Goal: Task Accomplishment & Management: Manage account settings

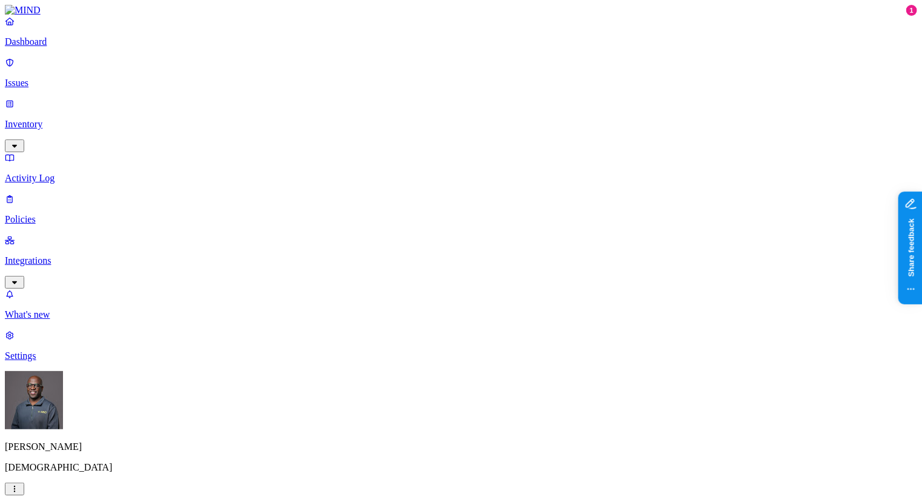
click at [76, 285] on nav "Dashboard Issues Inventory Activity Log Policies Integrations What's new 1 Sett…" at bounding box center [461, 188] width 912 height 345
click at [64, 255] on p "Integrations" at bounding box center [461, 260] width 912 height 11
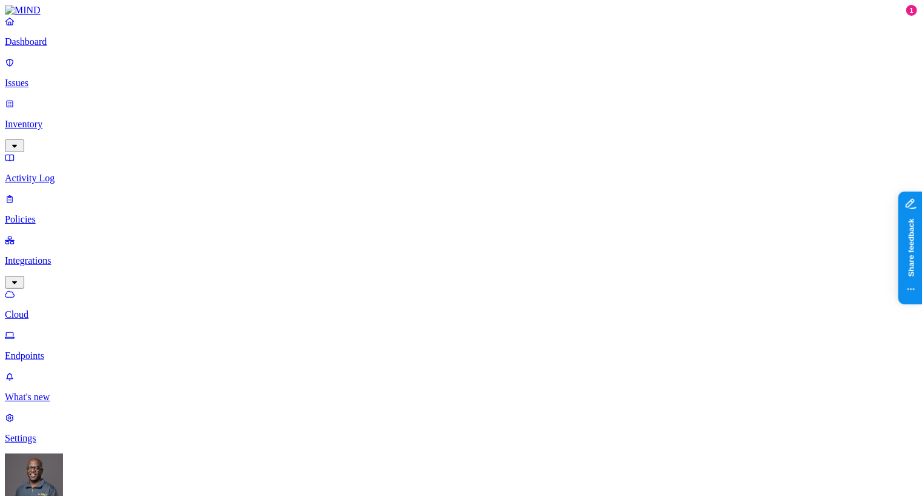
click at [61, 350] on p "Endpoints" at bounding box center [461, 355] width 912 height 11
click at [68, 47] on p "Dashboard" at bounding box center [461, 41] width 912 height 11
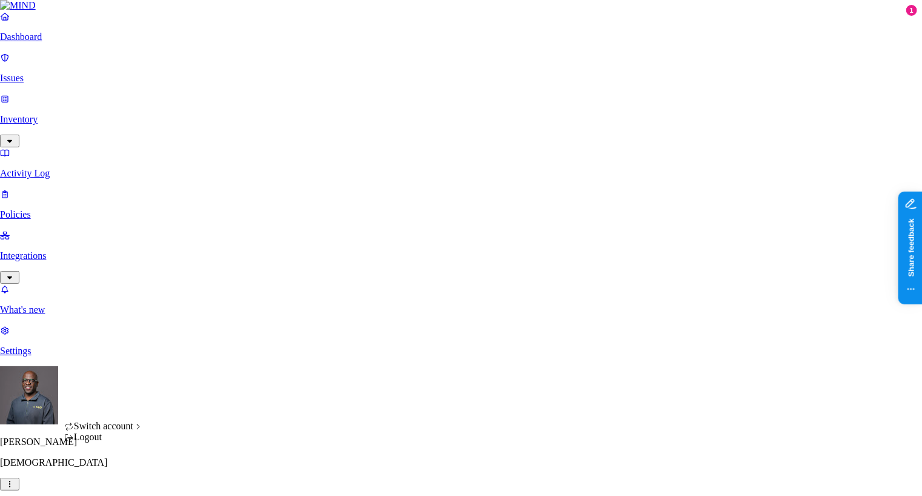
click at [115, 479] on html "Dashboard Issues Inventory Activity Log Policies Integrations What's new 1 Sett…" at bounding box center [461, 367] width 922 height 735
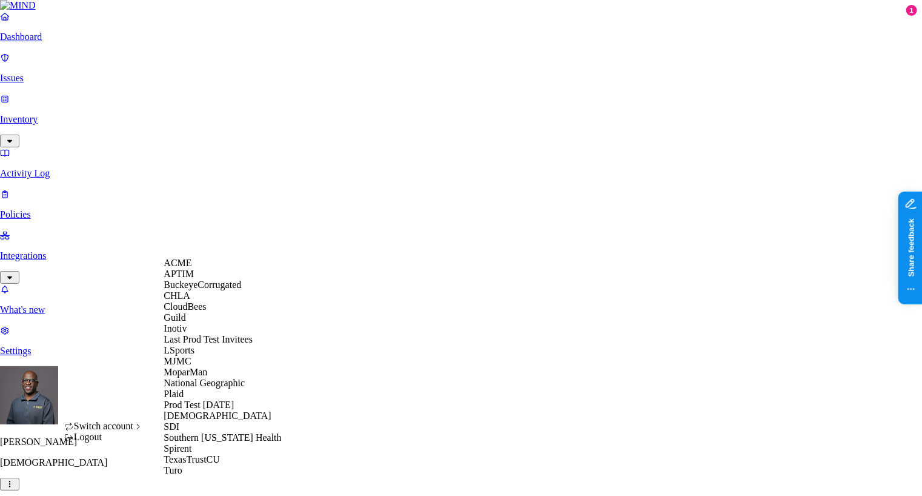
scroll to position [102, 0]
click at [213, 388] on span "National Geographic" at bounding box center [204, 382] width 81 height 10
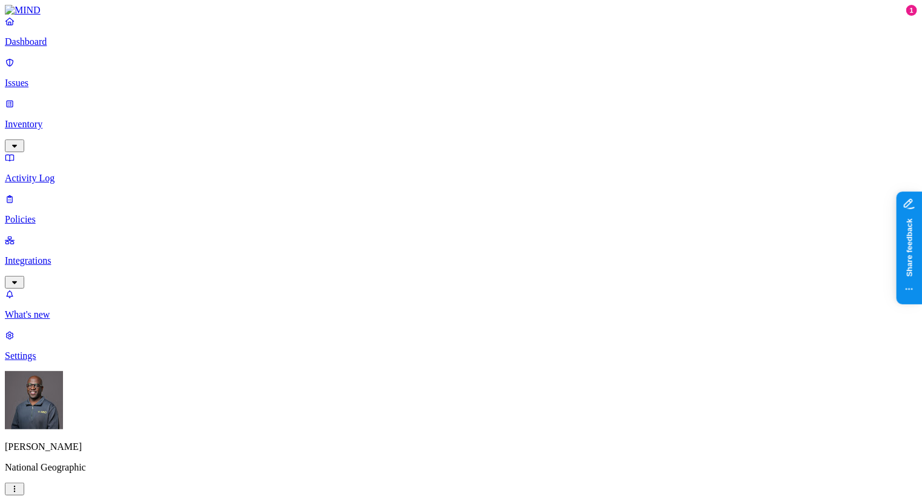
click at [61, 78] on p "Issues" at bounding box center [461, 83] width 912 height 11
click at [65, 255] on p "Integrations" at bounding box center [461, 260] width 912 height 11
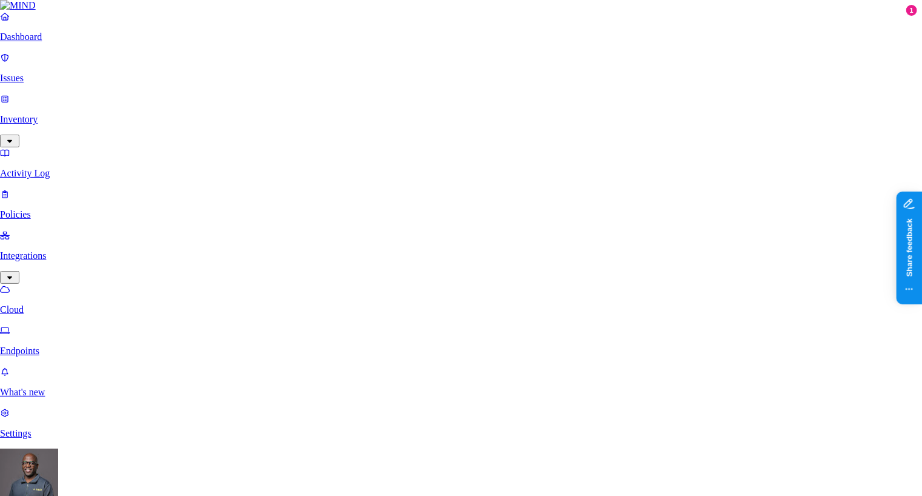
scroll to position [95, 0]
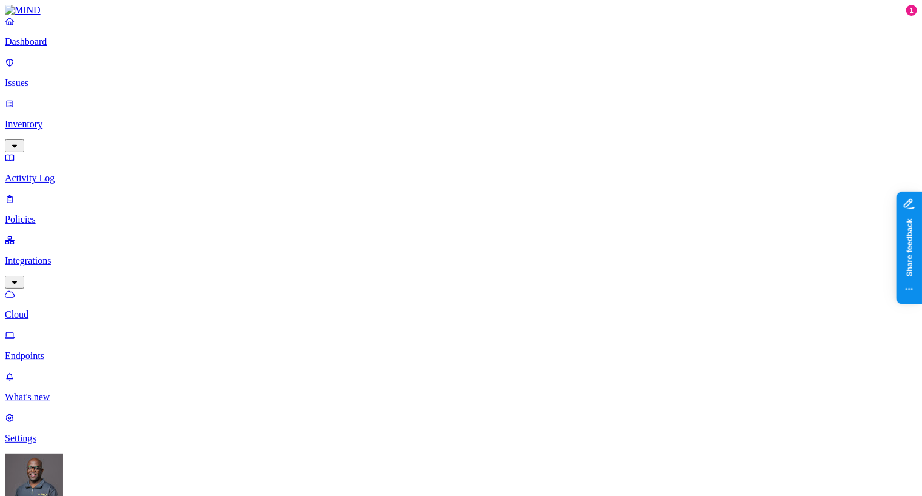
click at [65, 350] on p "Endpoints" at bounding box center [461, 355] width 912 height 11
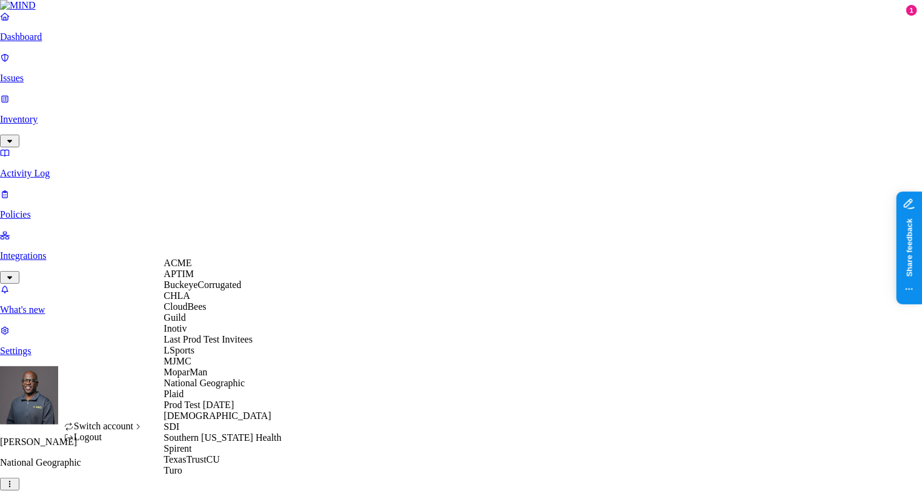
click at [196, 311] on span "CloudBees" at bounding box center [185, 306] width 42 height 10
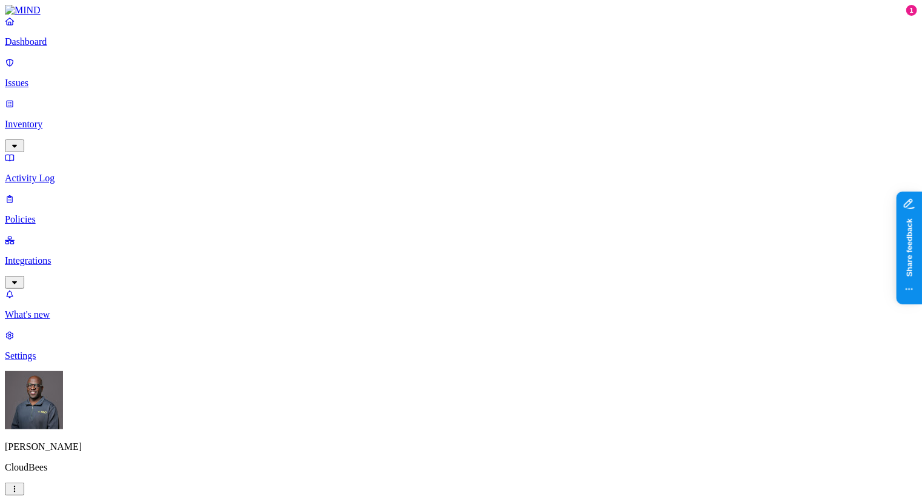
click at [62, 255] on p "Integrations" at bounding box center [461, 260] width 912 height 11
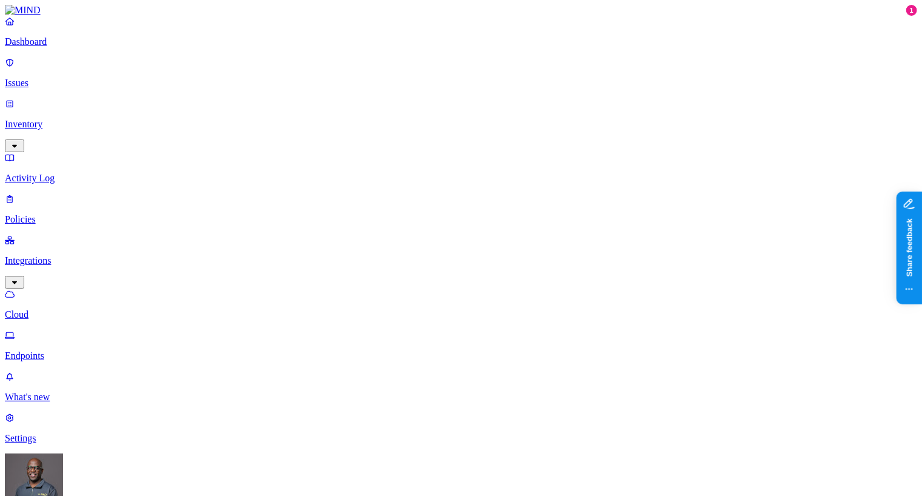
click at [71, 350] on p "Endpoints" at bounding box center [461, 355] width 912 height 11
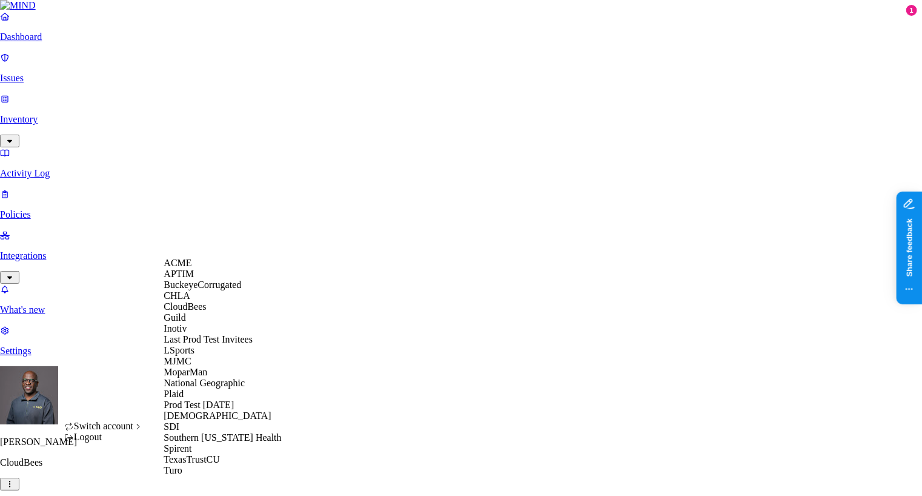
scroll to position [182, 0]
click at [199, 410] on span "Samsara" at bounding box center [217, 415] width 107 height 10
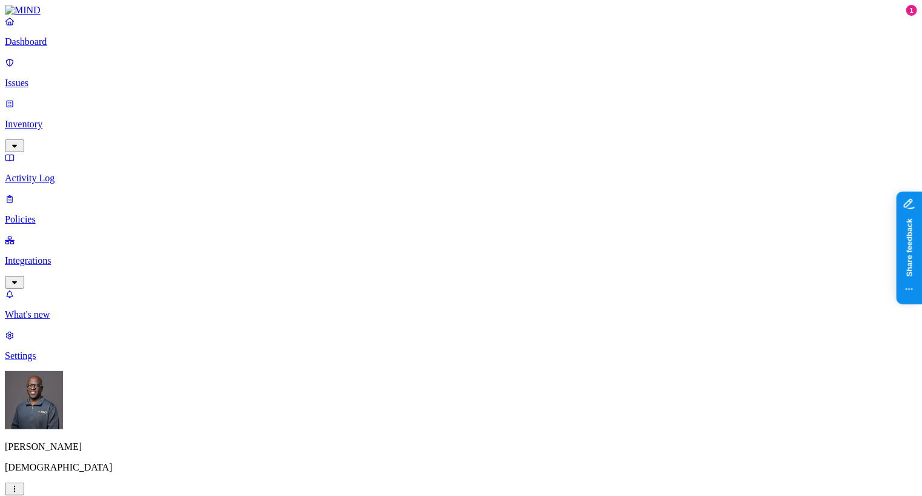
click at [53, 255] on p "Integrations" at bounding box center [461, 260] width 912 height 11
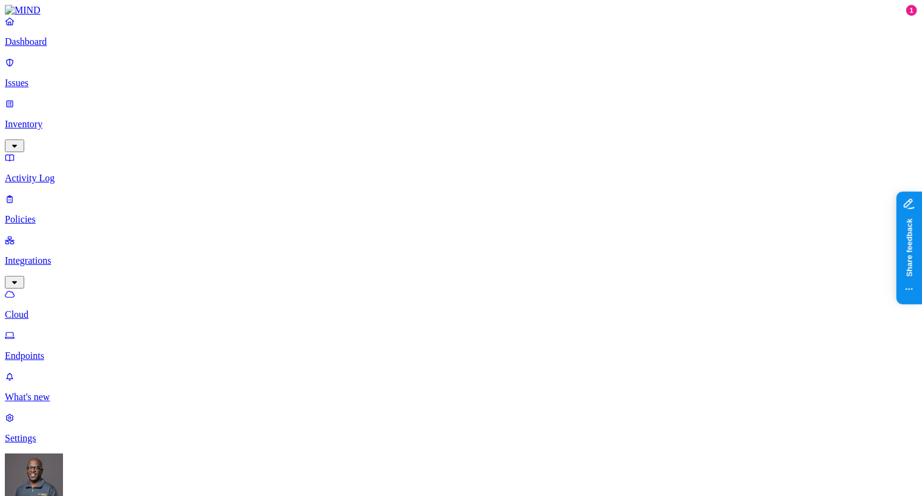
click at [64, 350] on p "Endpoints" at bounding box center [461, 355] width 912 height 11
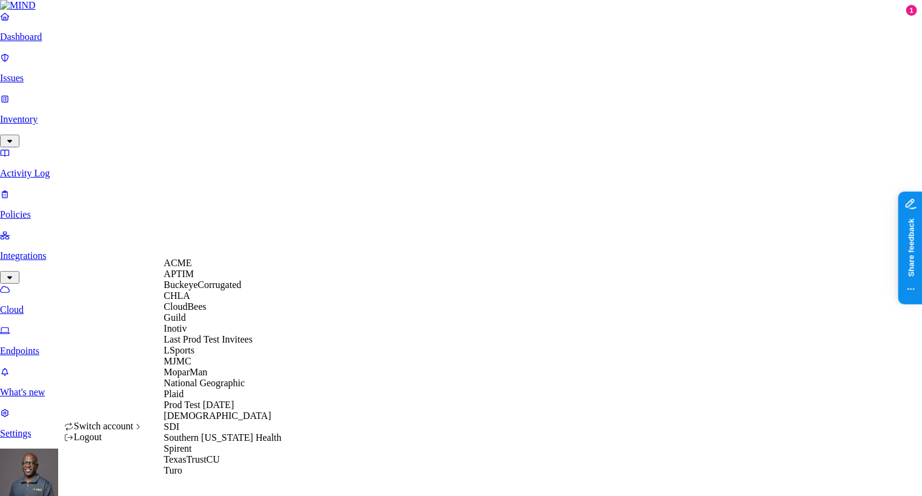
click at [213, 290] on span "BuckeyeCorrugated" at bounding box center [203, 284] width 78 height 10
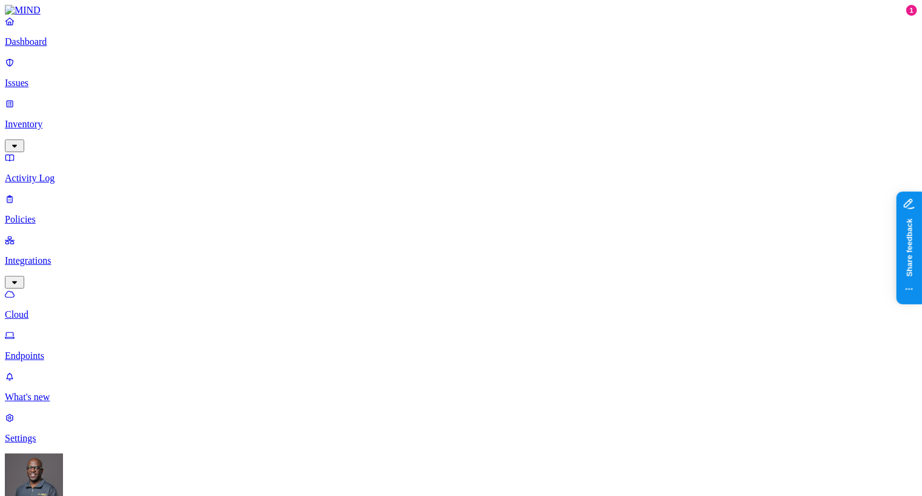
click at [56, 214] on p "Policies" at bounding box center [461, 219] width 912 height 11
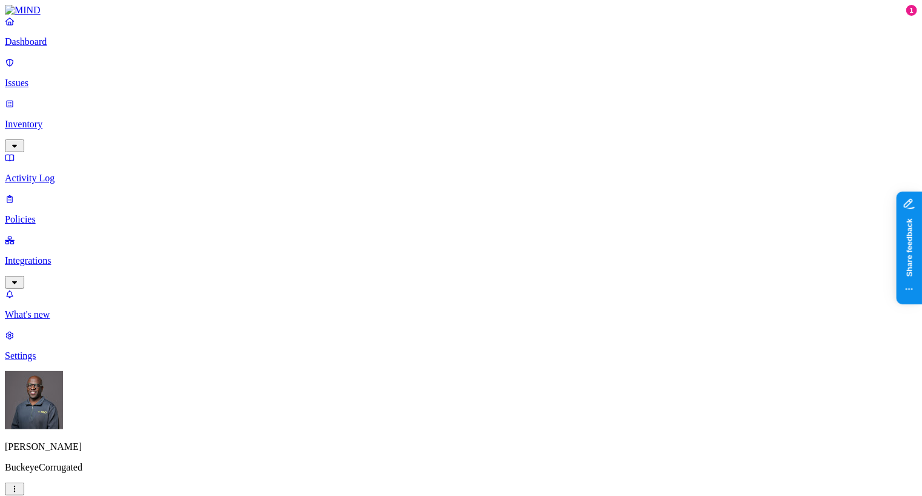
click at [298, 115] on span "Endpoint" at bounding box center [291, 120] width 36 height 10
click at [59, 255] on p "Integrations" at bounding box center [461, 260] width 912 height 11
